Goal: Transaction & Acquisition: Purchase product/service

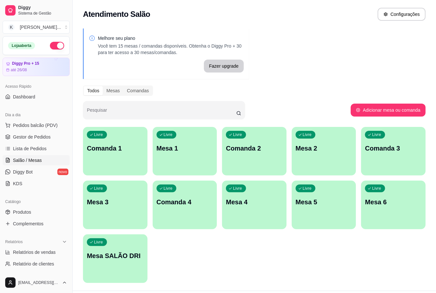
click at [173, 160] on div "Livre Mesa 1" at bounding box center [185, 147] width 64 height 41
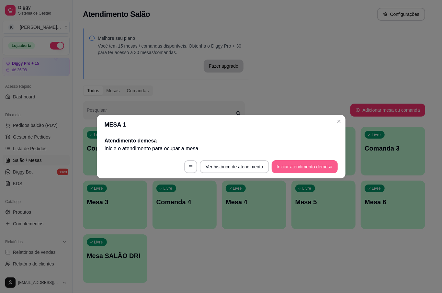
click at [302, 164] on button "Iniciar atendimento de mesa" at bounding box center [305, 166] width 66 height 13
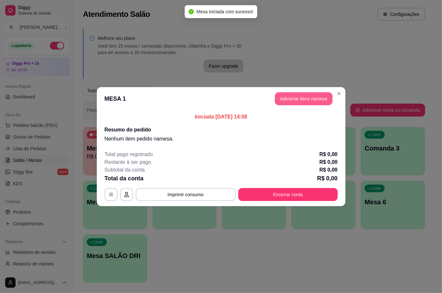
click at [300, 98] on button "Adicionar itens na mesa" at bounding box center [304, 98] width 58 height 13
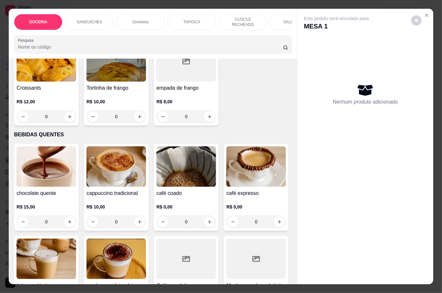
scroll to position [993, 0]
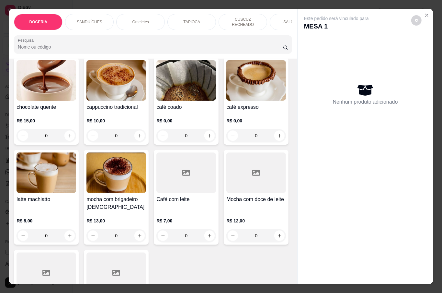
click at [137, 33] on icon "increase-product-quantity" at bounding box center [139, 30] width 5 height 5
type input "1"
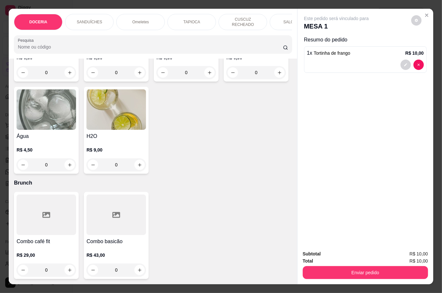
scroll to position [1641, 0]
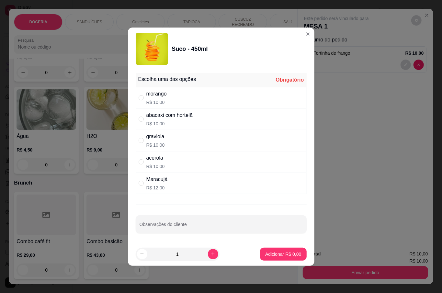
click at [157, 161] on div "acerola" at bounding box center [155, 158] width 18 height 8
click at [158, 192] on div "Maracujá R$ 12,00" at bounding box center [221, 183] width 171 height 21
radio input "false"
radio input "true"
click at [275, 254] on p "Adicionar R$ 12,00" at bounding box center [282, 254] width 39 height 6
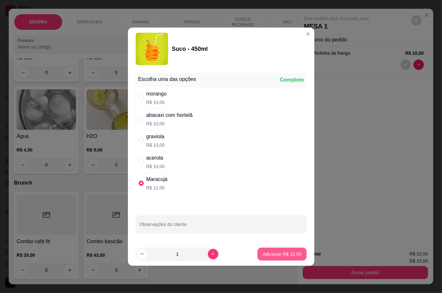
type input "1"
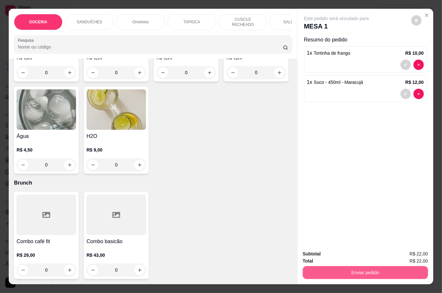
click at [367, 271] on button "Enviar pedido" at bounding box center [365, 272] width 125 height 13
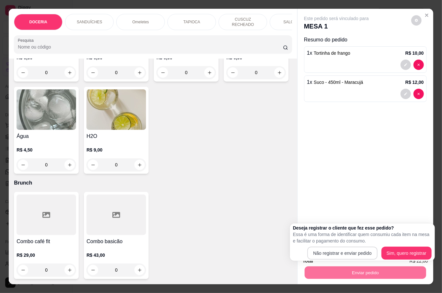
click at [355, 262] on body "Diggy Sistema de Gestão K [PERSON_NAME] ... Loja aberta Diggy Pro + 15 até 26/0…" at bounding box center [218, 146] width 436 height 293
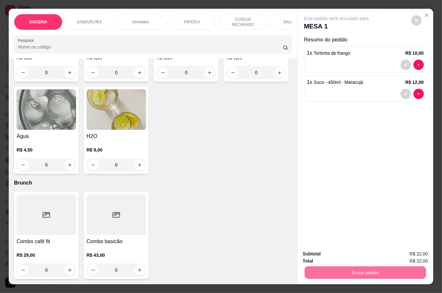
click at [354, 254] on button "Não registrar e enviar pedido" at bounding box center [343, 253] width 65 height 12
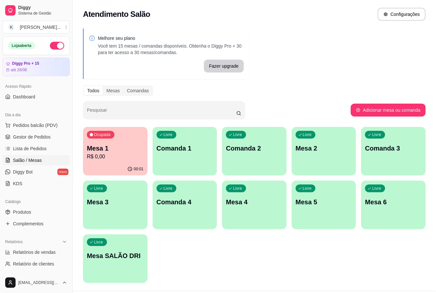
click at [299, 154] on div "Livre Mesa 2" at bounding box center [323, 147] width 64 height 41
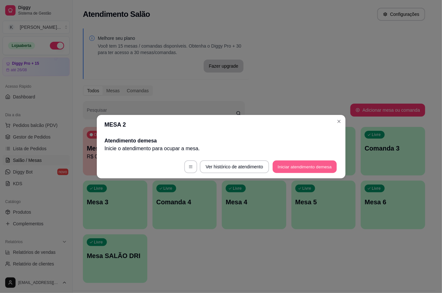
click at [312, 171] on button "Iniciar atendimento de mesa" at bounding box center [305, 166] width 64 height 13
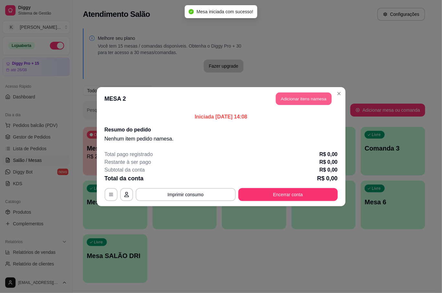
click at [299, 100] on button "Adicionar itens na mesa" at bounding box center [304, 98] width 56 height 13
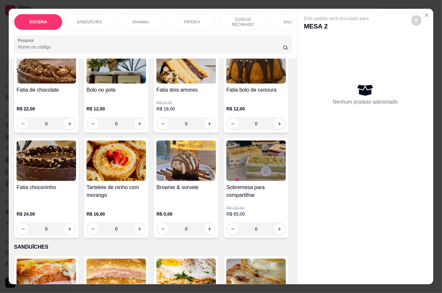
scroll to position [0, 0]
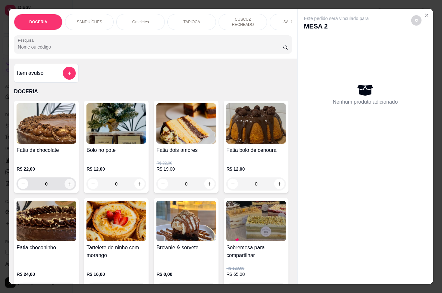
click at [67, 182] on icon "increase-product-quantity" at bounding box center [69, 184] width 5 height 5
type input "1"
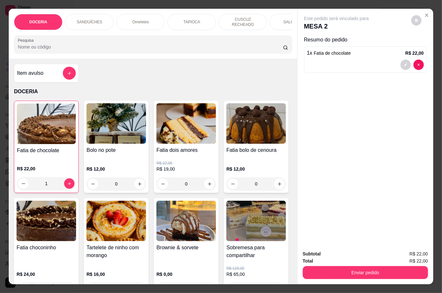
scroll to position [86, 0]
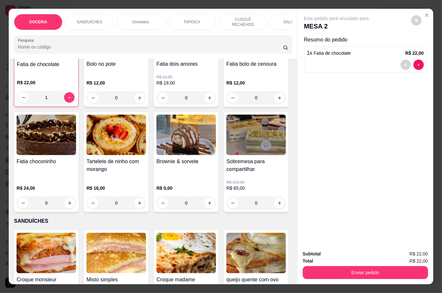
click at [145, 198] on button "increase-product-quantity" at bounding box center [139, 203] width 10 height 10
type input "1"
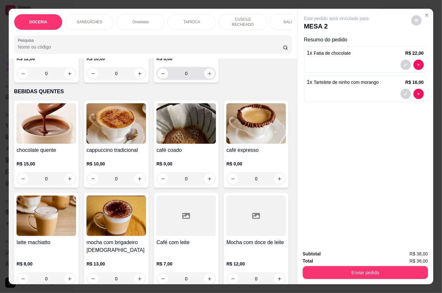
scroll to position [993, 0]
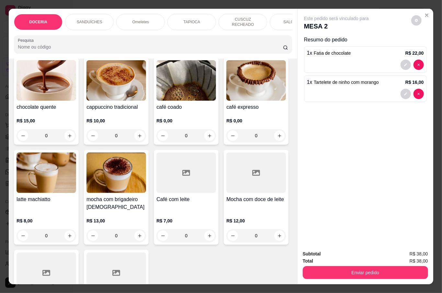
click at [206, 142] on div "0" at bounding box center [186, 135] width 60 height 13
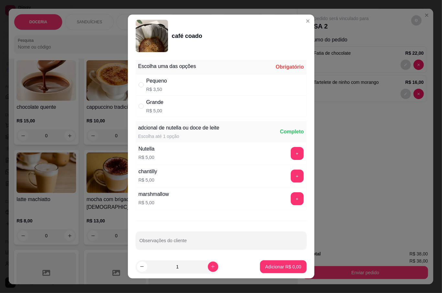
click at [166, 106] on div "Grande R$ 5,00" at bounding box center [221, 106] width 171 height 21
radio input "true"
click at [278, 271] on button "Adicionar R$ 5,00" at bounding box center [283, 266] width 46 height 13
type input "1"
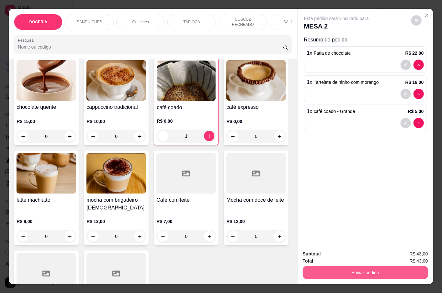
click at [343, 271] on button "Enviar pedido" at bounding box center [365, 272] width 125 height 13
click at [354, 252] on button "Não registrar e enviar pedido" at bounding box center [343, 253] width 65 height 12
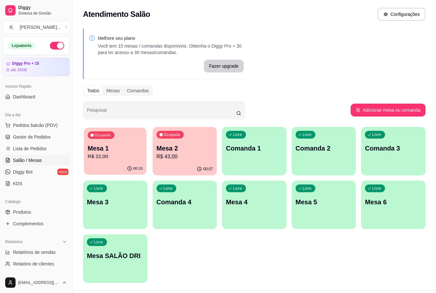
click at [122, 164] on div "00:10" at bounding box center [115, 169] width 63 height 12
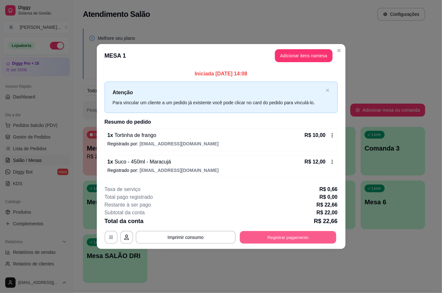
click at [303, 231] on button "Registrar pagamento" at bounding box center [288, 237] width 97 height 13
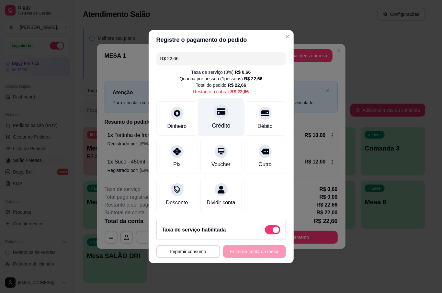
click at [225, 122] on div "Crédito" at bounding box center [221, 125] width 18 height 8
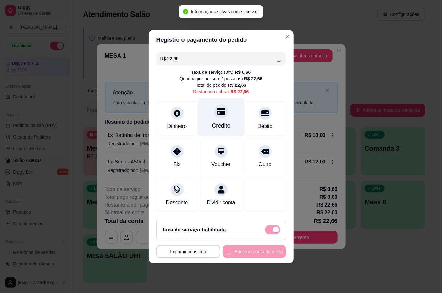
type input "R$ 0,00"
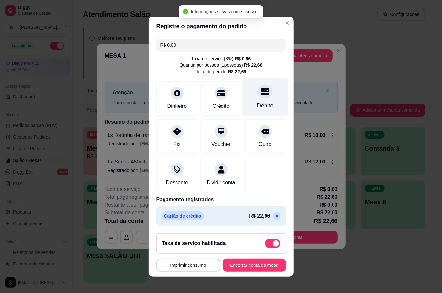
click at [249, 99] on div "Débito" at bounding box center [265, 97] width 46 height 38
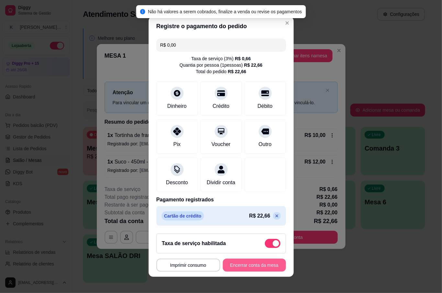
click at [250, 267] on button "Encerrar conta da mesa" at bounding box center [254, 265] width 63 height 13
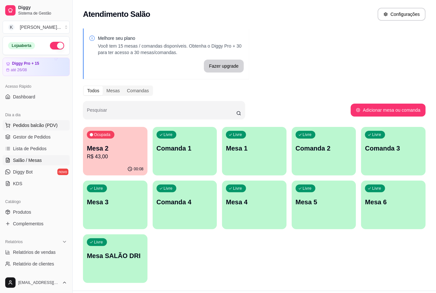
click at [53, 123] on span "Pedidos balcão (PDV)" at bounding box center [35, 125] width 45 height 6
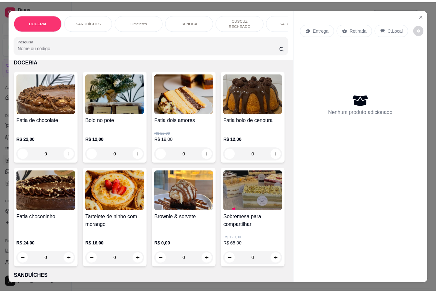
scroll to position [43, 0]
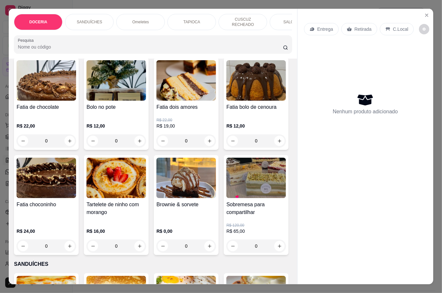
click at [106, 106] on h4 "Bolo no pote" at bounding box center [116, 107] width 60 height 8
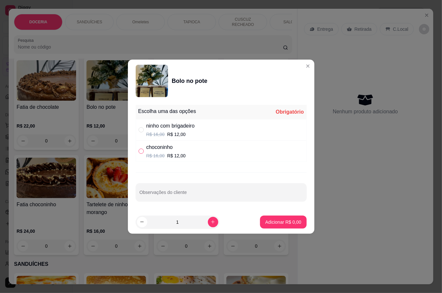
click at [143, 154] on label "" at bounding box center [141, 151] width 5 height 7
click at [143, 154] on input "" at bounding box center [141, 151] width 5 height 5
click at [156, 163] on div "Escolha uma das opções Obrigatório ninho com brigadeiro R$ 16,00 R$ 12,00 choco…" at bounding box center [221, 156] width 187 height 108
click at [152, 154] on p "R$ 16,00" at bounding box center [155, 156] width 18 height 6
radio input "true"
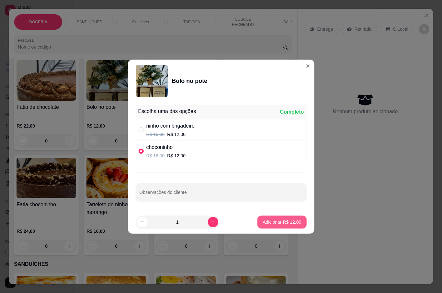
click at [275, 221] on p "Adicionar R$ 12,00" at bounding box center [282, 222] width 39 height 6
type input "1"
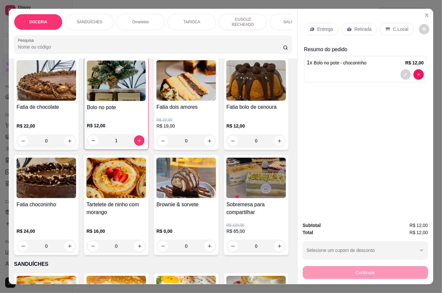
click at [355, 28] on p "Retirada" at bounding box center [363, 29] width 17 height 6
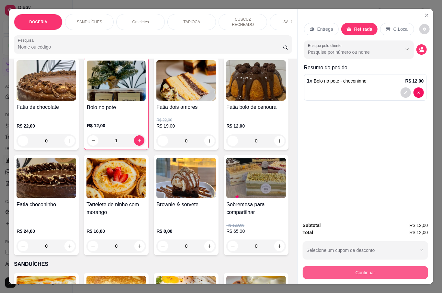
click at [377, 273] on button "Continuar" at bounding box center [365, 272] width 125 height 13
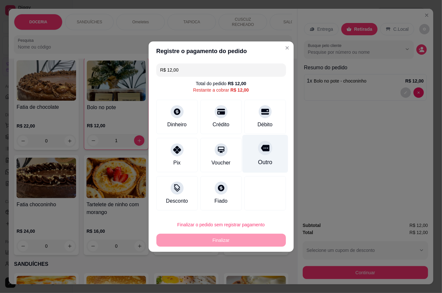
click at [263, 158] on div "Outro" at bounding box center [265, 162] width 14 height 8
type input "R$ 0,00"
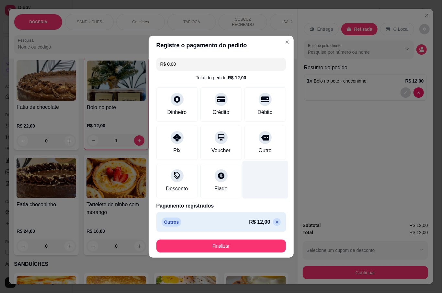
click at [258, 187] on div at bounding box center [265, 180] width 46 height 38
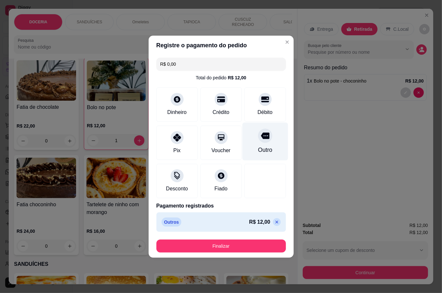
click at [266, 130] on div "Outro" at bounding box center [265, 141] width 46 height 38
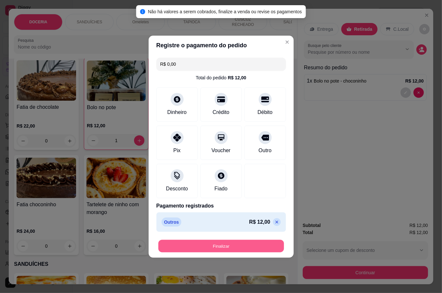
click at [230, 248] on button "Finalizar" at bounding box center [221, 246] width 126 height 13
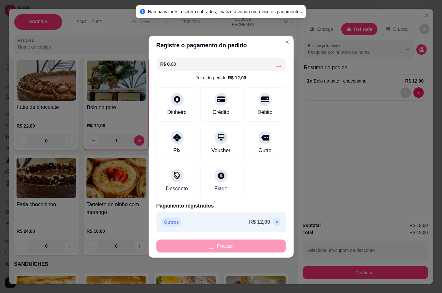
type input "0"
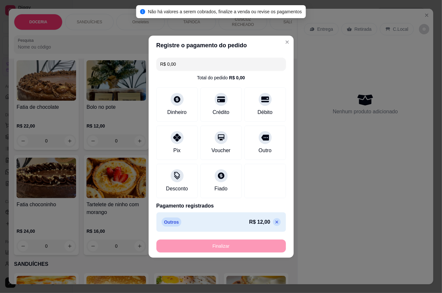
type input "-R$ 12,00"
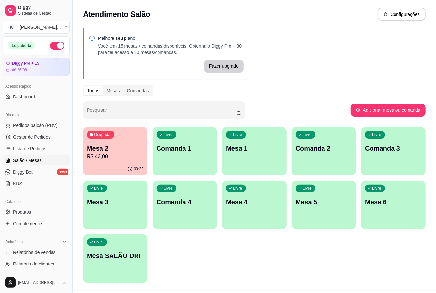
click at [223, 252] on div "Ocupada Mesa 2 R$ 43,00 00:22 Livre Comanda 1 Livre Mesa 1 Livre Comanda 2 Livr…" at bounding box center [254, 205] width 342 height 156
click at [113, 149] on p "Mesa 2" at bounding box center [115, 148] width 57 height 9
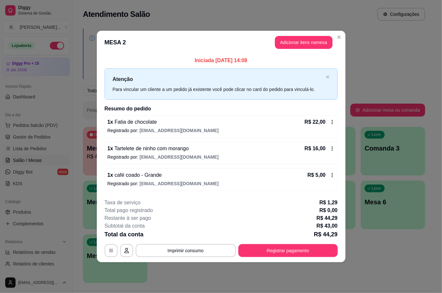
click at [339, 31] on header "MESA 2 Adicionar itens na mesa" at bounding box center [221, 42] width 249 height 23
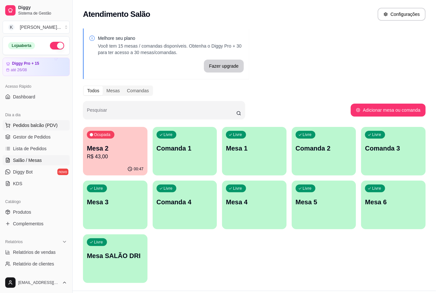
click at [36, 126] on span "Pedidos balcão (PDV)" at bounding box center [35, 125] width 45 height 6
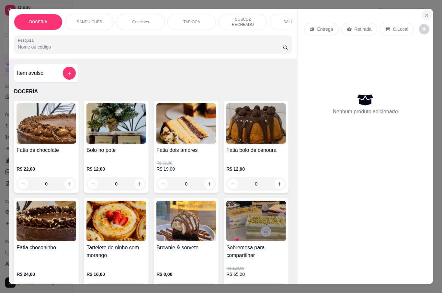
click at [424, 16] on button "Close" at bounding box center [427, 15] width 10 height 10
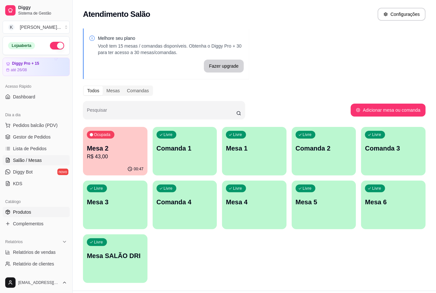
click at [30, 214] on span "Produtos" at bounding box center [22, 212] width 18 height 6
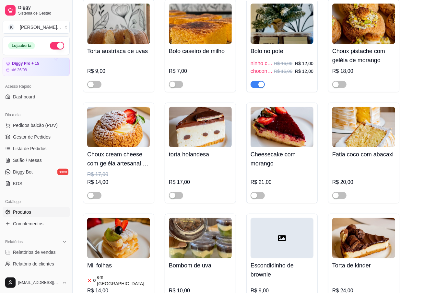
scroll to position [216, 0]
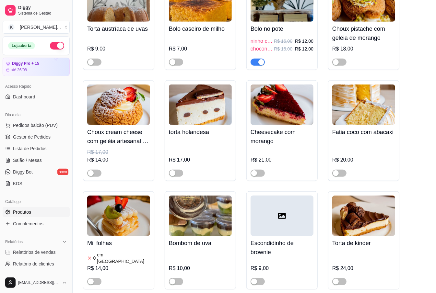
click at [261, 64] on div "button" at bounding box center [261, 62] width 6 height 6
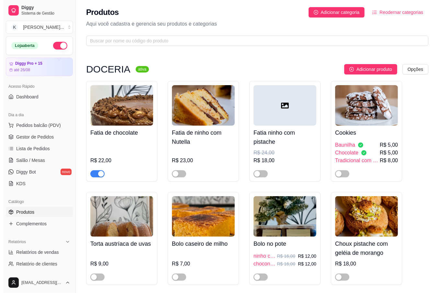
scroll to position [0, 0]
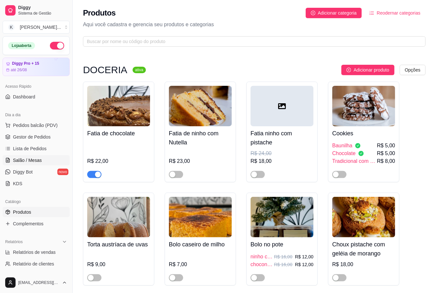
click at [43, 157] on link "Salão / Mesas" at bounding box center [36, 160] width 67 height 10
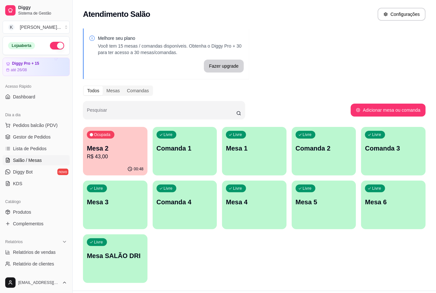
click at [95, 155] on p "R$ 43,00" at bounding box center [115, 157] width 57 height 8
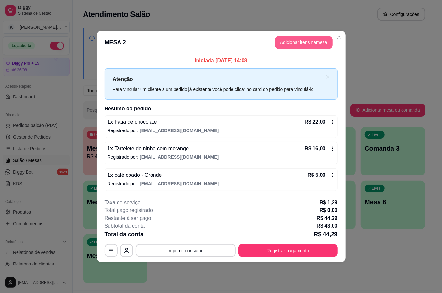
click at [297, 41] on button "Adicionar itens na mesa" at bounding box center [304, 42] width 58 height 13
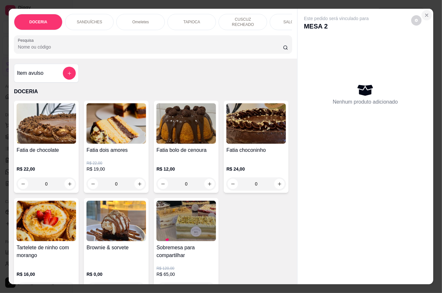
click at [427, 12] on button "Close" at bounding box center [427, 15] width 10 height 10
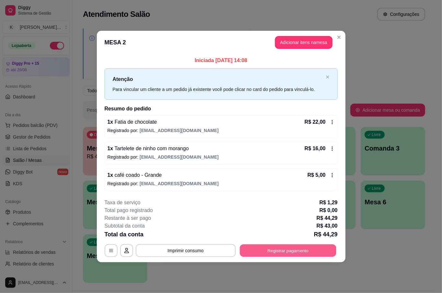
click at [301, 254] on button "Registrar pagamento" at bounding box center [288, 251] width 97 height 13
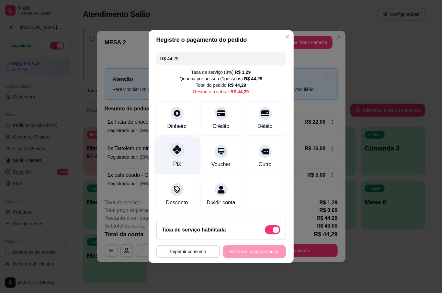
click at [180, 160] on div "Pix" at bounding box center [177, 155] width 46 height 38
type input "R$ 0,00"
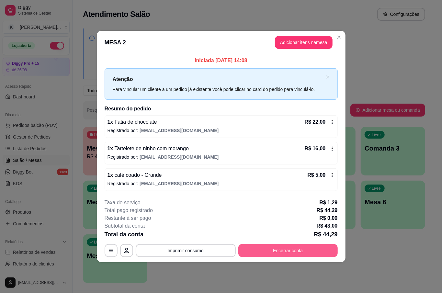
click at [307, 253] on button "Encerrar conta" at bounding box center [287, 250] width 99 height 13
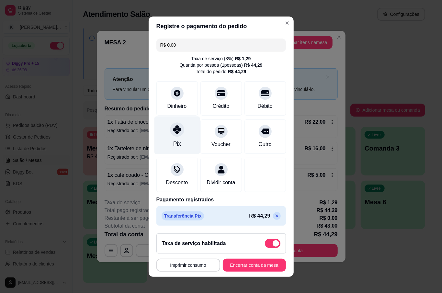
click at [173, 126] on icon at bounding box center [177, 129] width 8 height 8
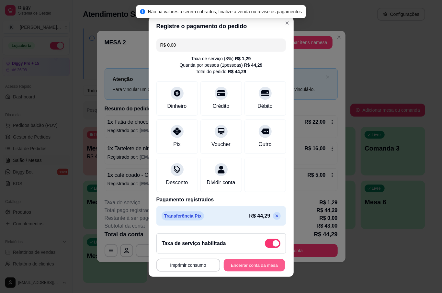
click at [250, 264] on button "Encerrar conta da mesa" at bounding box center [254, 265] width 61 height 13
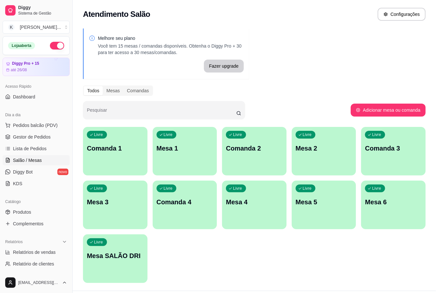
click at [409, 64] on div "Melhore seu plano Você tem 15 mesas / comandas disponíveis. Obtenha o Diggy Pro…" at bounding box center [254, 158] width 363 height 266
click at [40, 130] on button "Pedidos balcão (PDV)" at bounding box center [36, 125] width 67 height 10
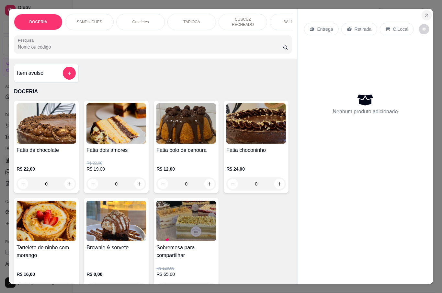
click at [424, 13] on icon "Close" at bounding box center [426, 15] width 5 height 5
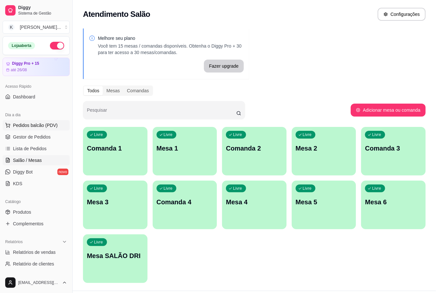
click at [35, 122] on button "Pedidos balcão (PDV)" at bounding box center [36, 125] width 67 height 10
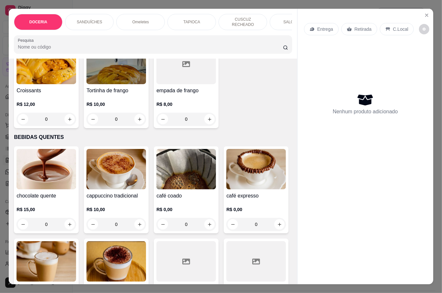
scroll to position [907, 0]
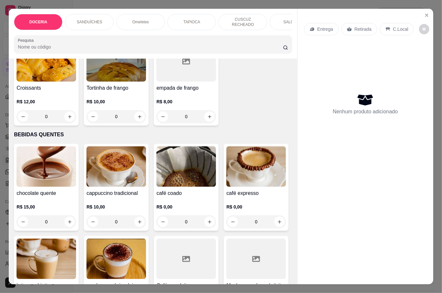
click at [65, 123] on div "0" at bounding box center [47, 116] width 60 height 13
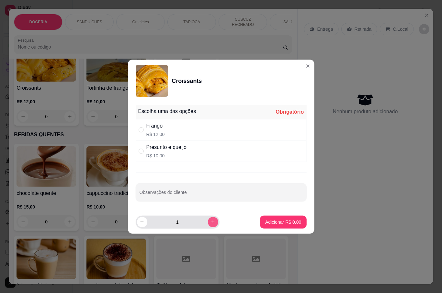
click at [208, 225] on button "increase-product-quantity" at bounding box center [213, 222] width 10 height 10
type input "2"
click at [159, 129] on div "Frango" at bounding box center [155, 126] width 18 height 8
radio input "true"
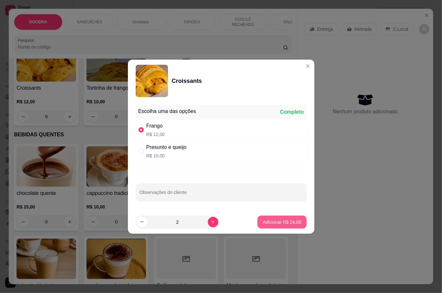
click at [274, 218] on button "Adicionar R$ 24,00" at bounding box center [281, 222] width 49 height 13
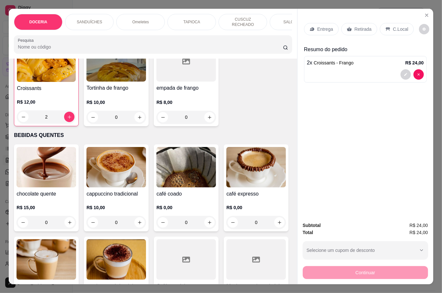
type input "0"
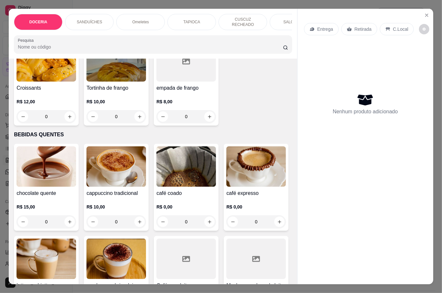
click at [62, 123] on div "0" at bounding box center [47, 116] width 60 height 13
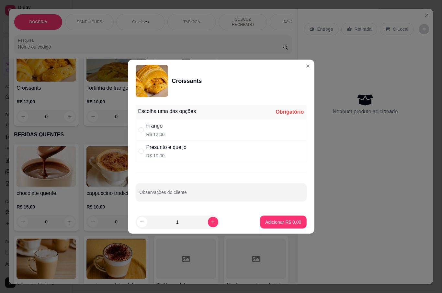
click at [170, 129] on div "Frango R$ 12,00" at bounding box center [221, 129] width 171 height 21
radio input "true"
click at [271, 219] on p "Adicionar R$ 12,00" at bounding box center [282, 222] width 39 height 6
type input "1"
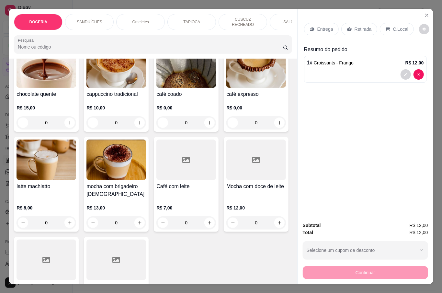
scroll to position [993, 0]
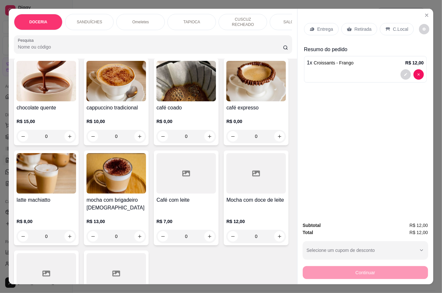
click at [208, 33] on icon "increase-product-quantity" at bounding box center [210, 31] width 4 height 4
type input "1"
click at [362, 29] on div "Retirada" at bounding box center [359, 29] width 36 height 12
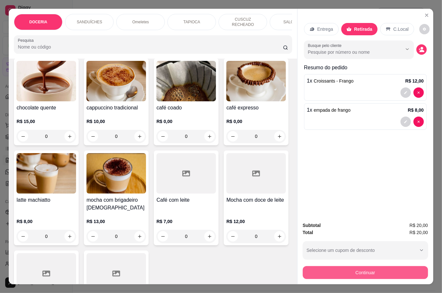
click at [401, 271] on button "Continuar" at bounding box center [365, 272] width 125 height 13
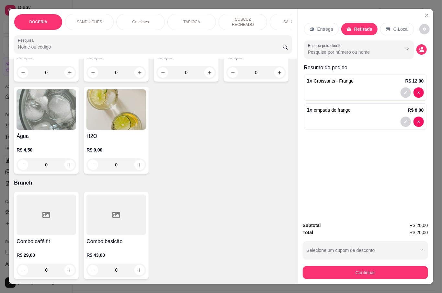
scroll to position [1684, 0]
click at [137, 75] on icon "increase-product-quantity" at bounding box center [139, 72] width 5 height 5
type input "1"
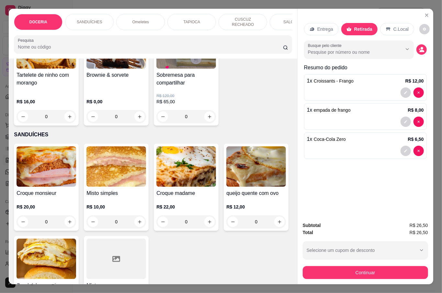
scroll to position [0, 0]
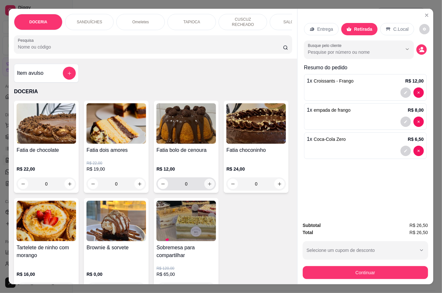
click at [208, 184] on icon "increase-product-quantity" at bounding box center [209, 184] width 5 height 5
type input "1"
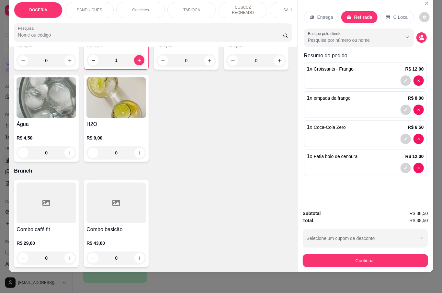
scroll to position [1727, 0]
click at [208, 63] on icon "increase-product-quantity" at bounding box center [209, 60] width 5 height 5
type input "1"
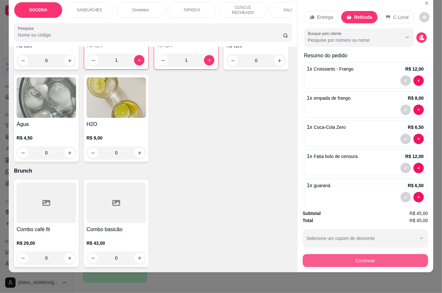
click at [365, 254] on button "Continuar" at bounding box center [365, 260] width 125 height 13
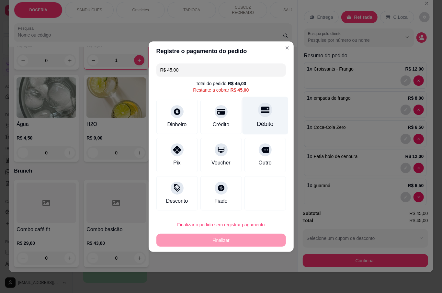
click at [260, 127] on div "Débito" at bounding box center [265, 124] width 17 height 8
type input "R$ 0,00"
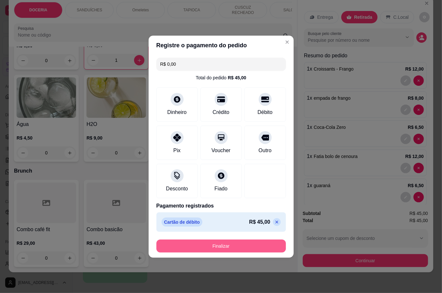
click at [253, 244] on button "Finalizar" at bounding box center [221, 246] width 130 height 13
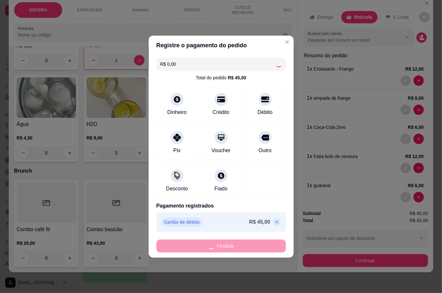
type input "0"
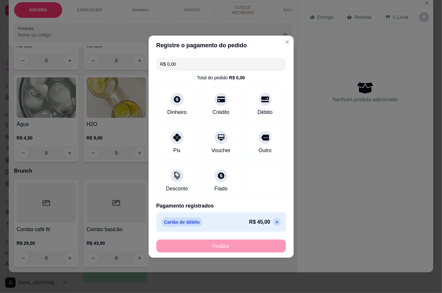
type input "-R$ 45,00"
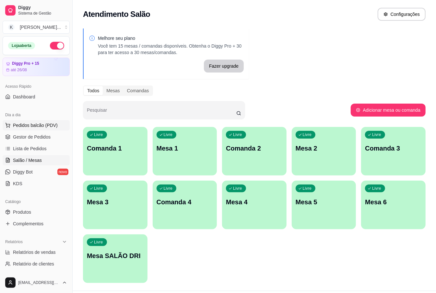
click at [38, 125] on span "Pedidos balcão (PDV)" at bounding box center [35, 125] width 45 height 6
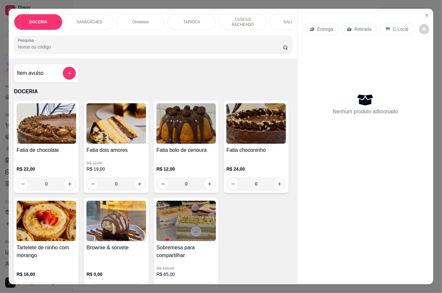
scroll to position [86, 0]
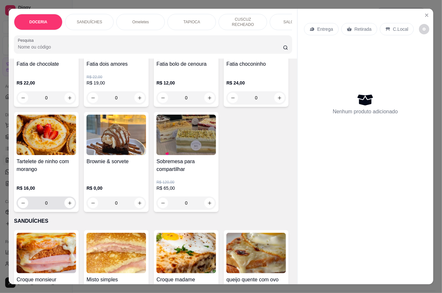
click at [75, 201] on div "0" at bounding box center [46, 203] width 57 height 13
click at [75, 197] on div "0" at bounding box center [46, 203] width 57 height 13
click at [72, 201] on icon "increase-product-quantity" at bounding box center [70, 203] width 4 height 4
type input "1"
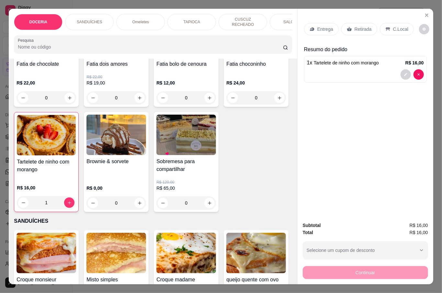
click at [360, 28] on p "Retirada" at bounding box center [363, 29] width 17 height 6
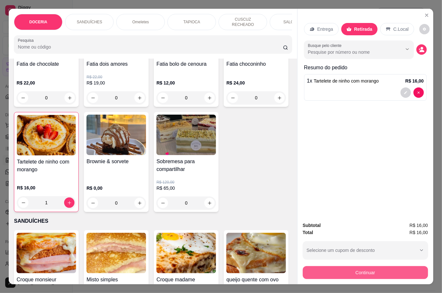
click at [394, 269] on button "Continuar" at bounding box center [365, 272] width 125 height 13
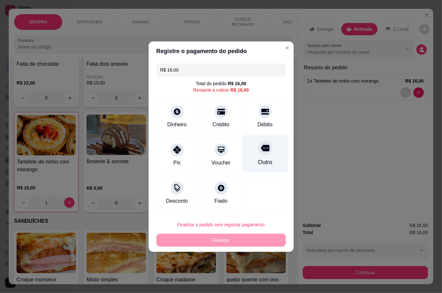
click at [269, 148] on div "Outro" at bounding box center [265, 154] width 46 height 38
type input "R$ 0,00"
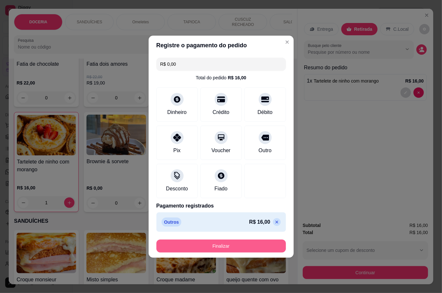
click at [211, 242] on button "Finalizar" at bounding box center [221, 246] width 130 height 13
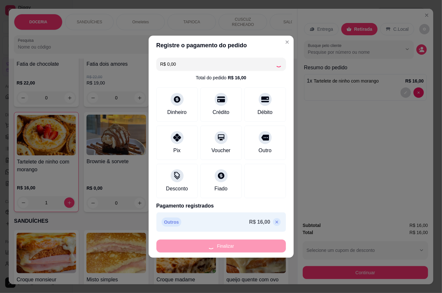
type input "0"
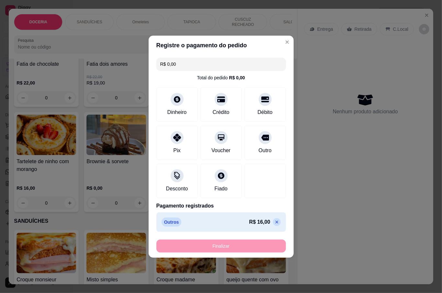
type input "-R$ 16,00"
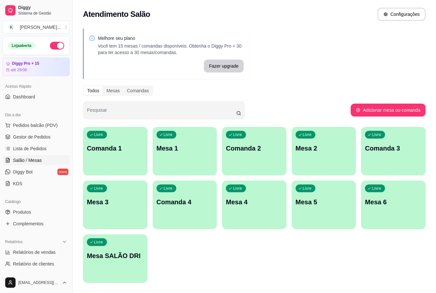
drag, startPoint x: 213, startPoint y: 238, endPoint x: 213, endPoint y: 243, distance: 5.2
click at [213, 239] on div "Livre Comanda 1 Livre Mesa 1 Livre Comanda 2 Livre Mesa 2 Livre Comanda 3 Livre…" at bounding box center [254, 205] width 342 height 156
click at [32, 123] on span "Pedidos balcão (PDV)" at bounding box center [35, 125] width 45 height 6
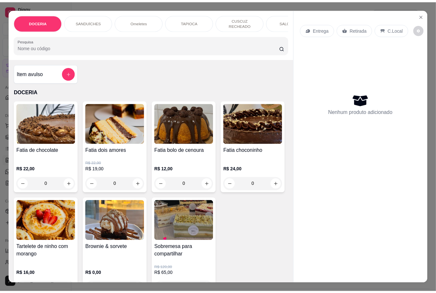
scroll to position [43, 0]
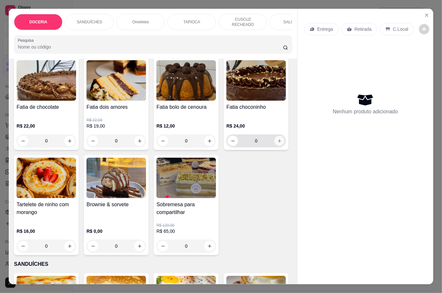
click at [277, 143] on icon "increase-product-quantity" at bounding box center [279, 141] width 5 height 5
type input "1"
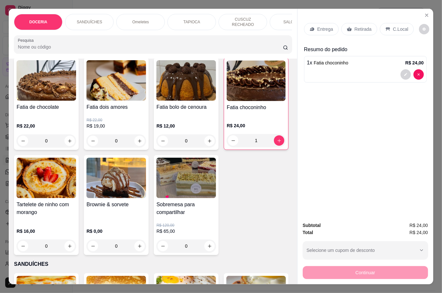
click at [355, 26] on p "Retirada" at bounding box center [363, 29] width 17 height 6
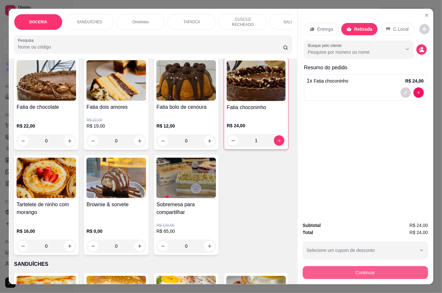
click at [358, 271] on button "Continuar" at bounding box center [365, 272] width 125 height 13
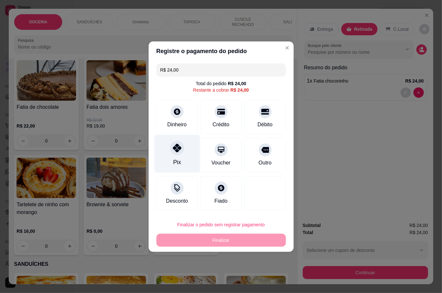
click at [177, 151] on icon at bounding box center [177, 148] width 8 height 8
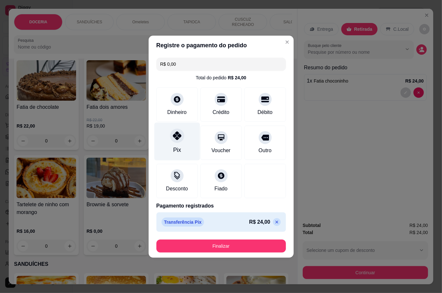
type input "R$ 0,00"
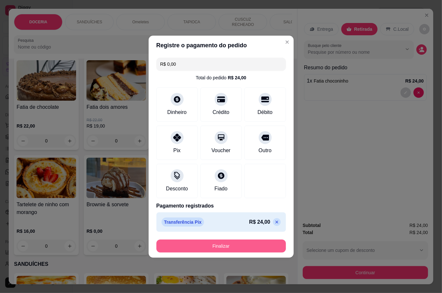
click at [240, 247] on button "Finalizar" at bounding box center [221, 246] width 130 height 13
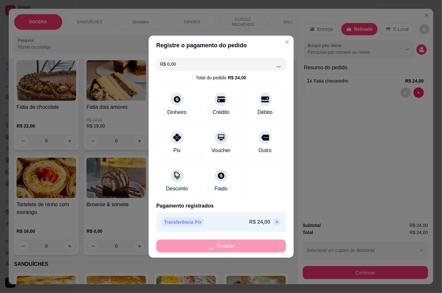
type input "0"
type input "-R$ 24,00"
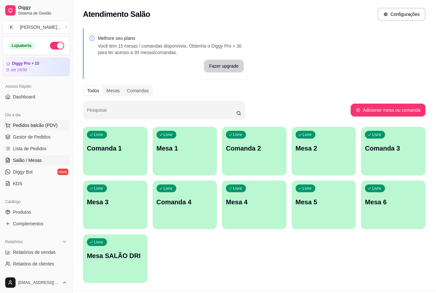
click at [37, 128] on span "Pedidos balcão (PDV)" at bounding box center [35, 125] width 45 height 6
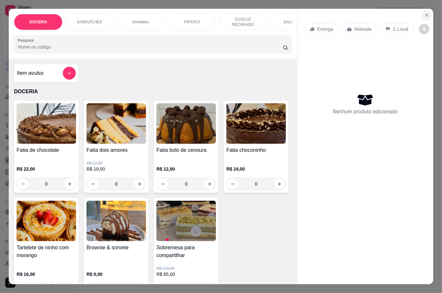
click at [425, 13] on icon "Close" at bounding box center [426, 15] width 5 height 5
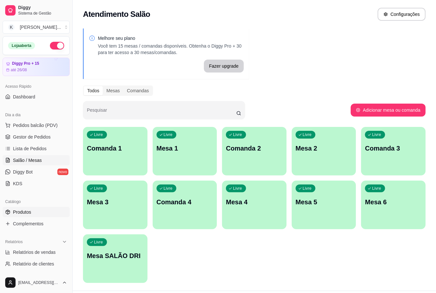
click at [30, 213] on span "Produtos" at bounding box center [22, 212] width 18 height 6
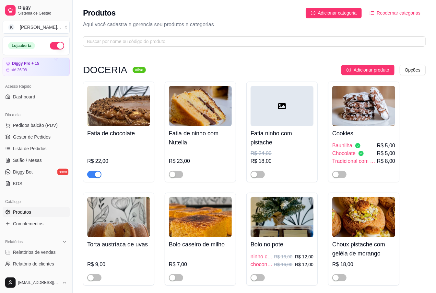
click at [97, 174] on div "button" at bounding box center [98, 175] width 6 height 6
click at [99, 176] on span "button" at bounding box center [94, 174] width 14 height 7
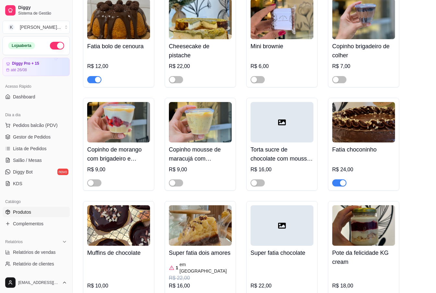
scroll to position [1123, 0]
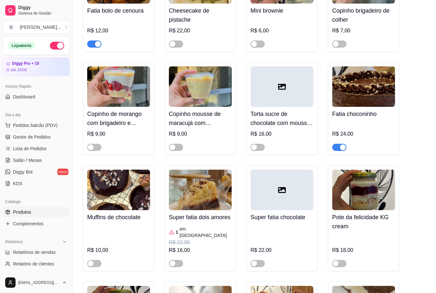
click at [344, 144] on div "button" at bounding box center [343, 147] width 6 height 6
click at [344, 146] on span "button" at bounding box center [339, 147] width 14 height 7
click at [343, 149] on div "Fatia choconinho R$ 24,00" at bounding box center [363, 108] width 71 height 93
click at [341, 147] on span "button" at bounding box center [339, 147] width 14 height 7
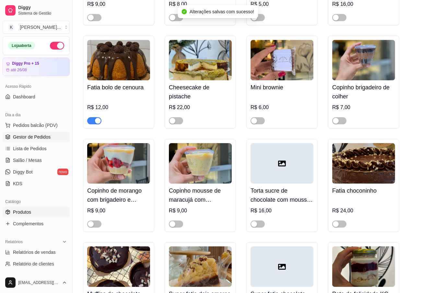
scroll to position [1036, 0]
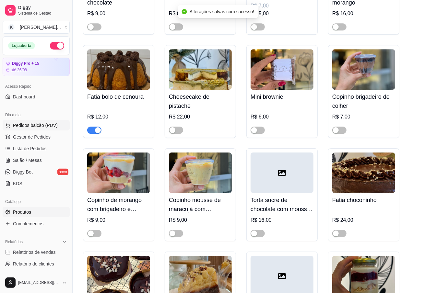
click at [25, 126] on span "Pedidos balcão (PDV)" at bounding box center [35, 125] width 45 height 6
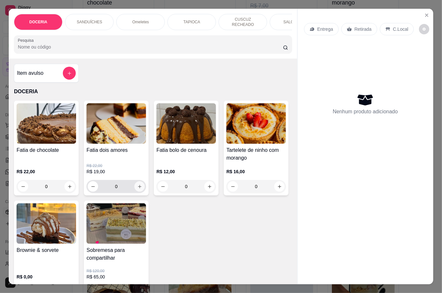
click at [134, 183] on button "increase-product-quantity" at bounding box center [139, 186] width 10 height 10
type input "1"
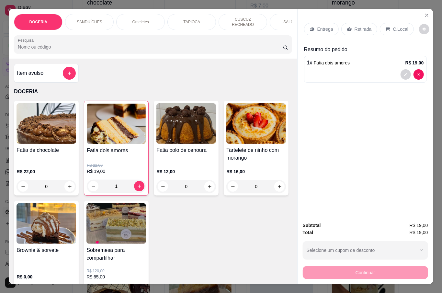
click at [350, 30] on div "Retirada" at bounding box center [359, 29] width 36 height 12
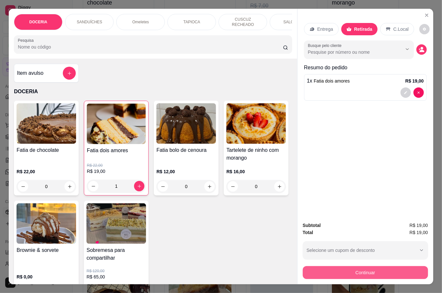
click at [374, 266] on button "Continuar" at bounding box center [365, 272] width 125 height 13
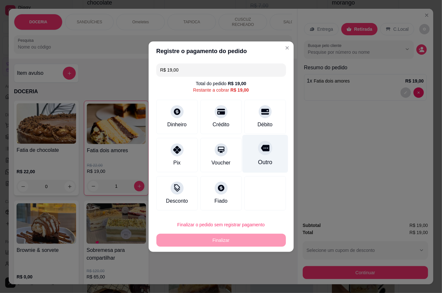
click at [260, 156] on div "Outro" at bounding box center [265, 154] width 46 height 38
type input "R$ 0,00"
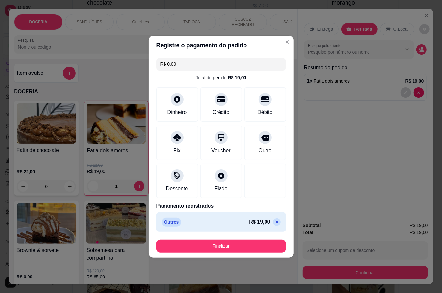
click at [252, 246] on button "Finalizar" at bounding box center [221, 246] width 130 height 13
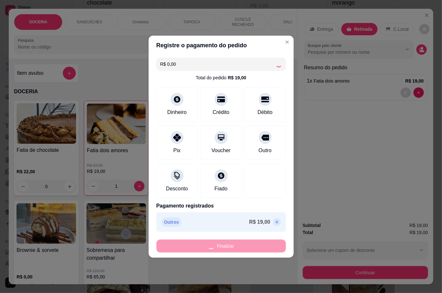
type input "0"
type input "-R$ 19,00"
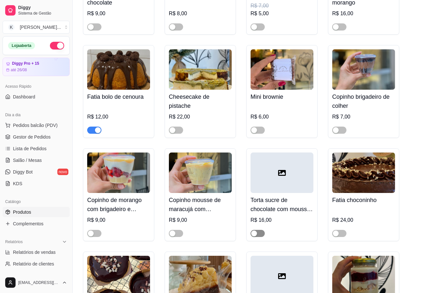
scroll to position [993, 0]
